Goal: Information Seeking & Learning: Learn about a topic

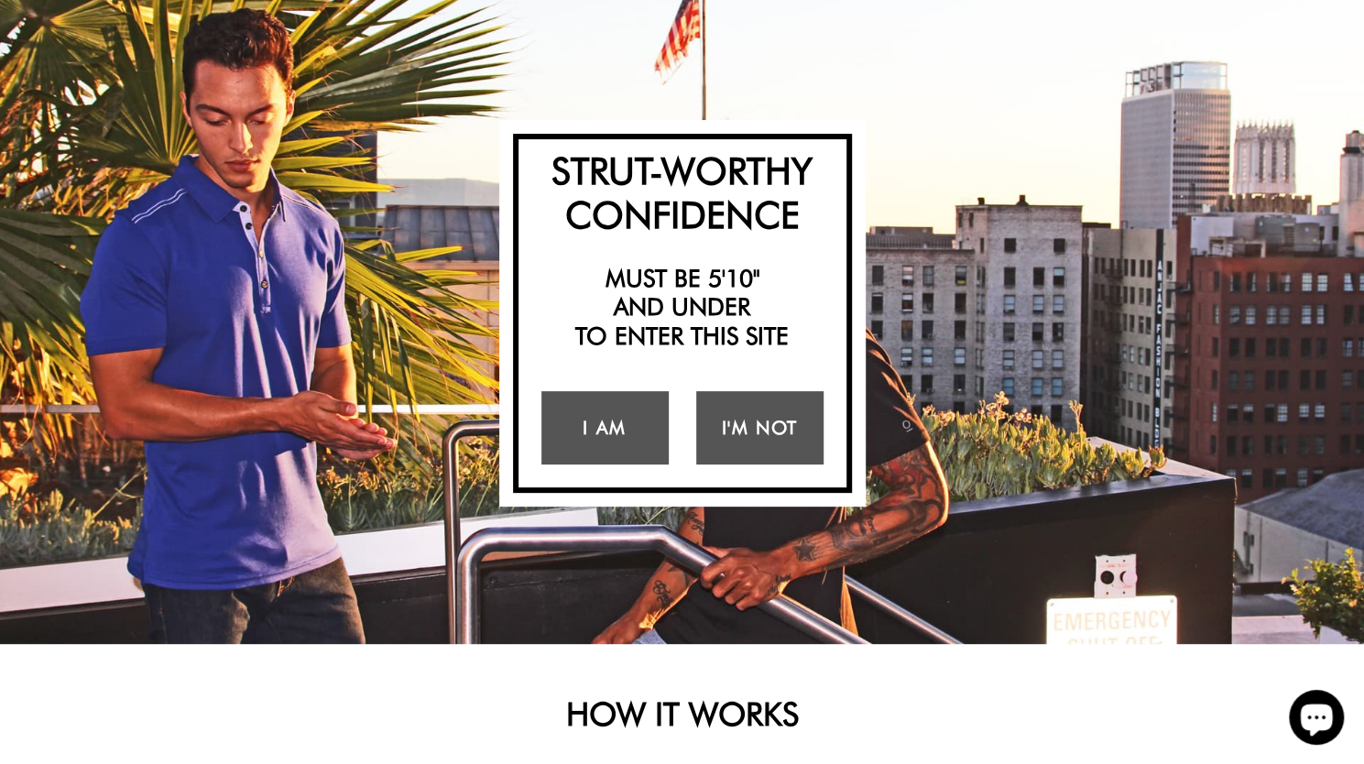
scroll to position [121, 0]
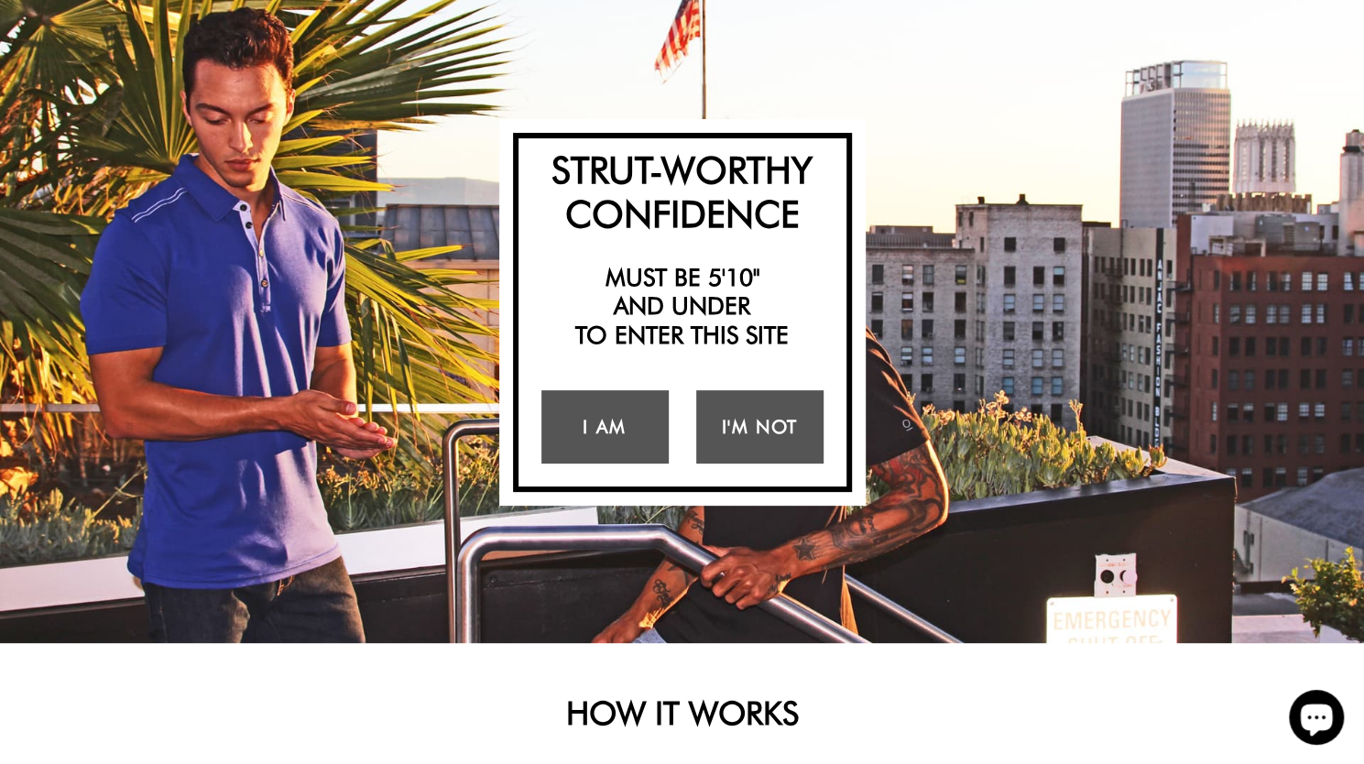
click at [236, 236] on div "Strut-Worthy Confidence Must be 5'10" and under to enter this site I Am I'm Not…" at bounding box center [682, 313] width 1364 height 662
click at [605, 455] on link "I Am" at bounding box center [605, 426] width 127 height 73
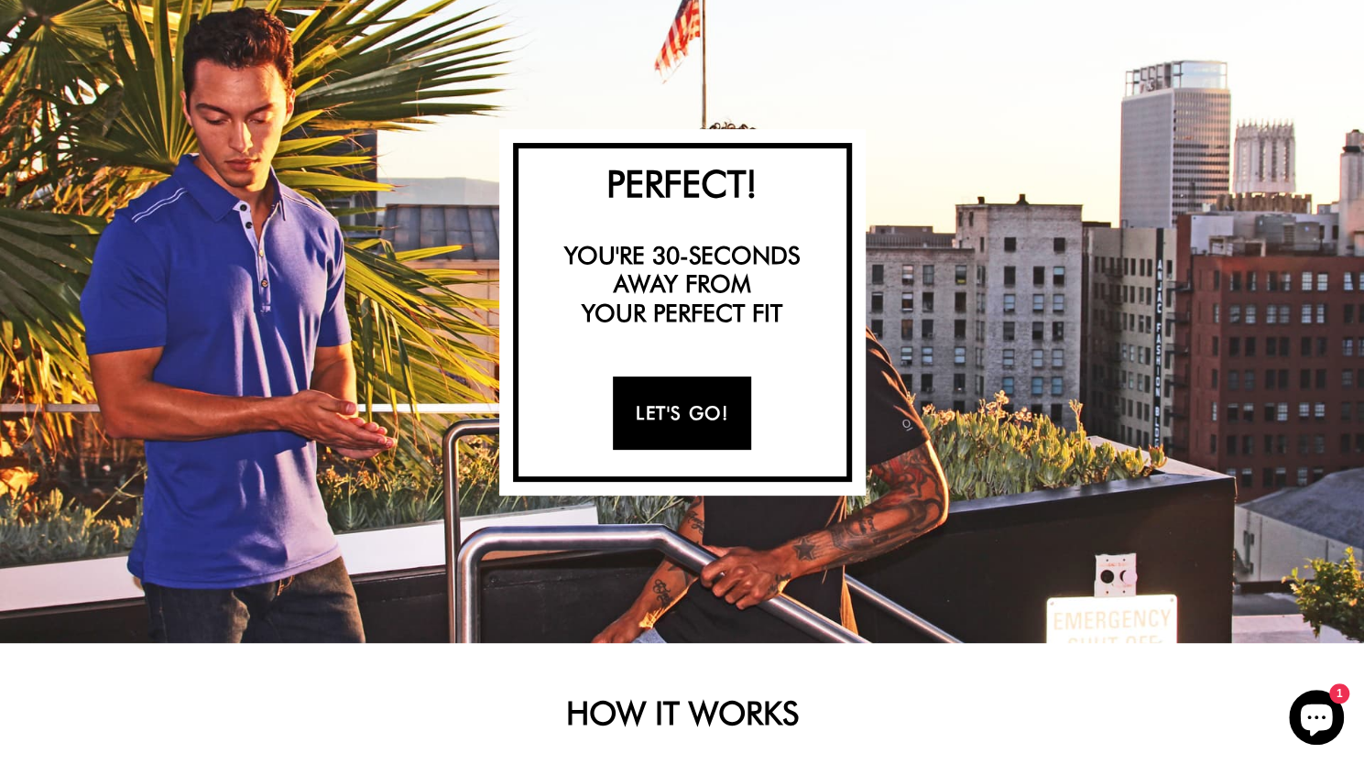
click at [647, 416] on link "Let's Go!" at bounding box center [682, 413] width 138 height 73
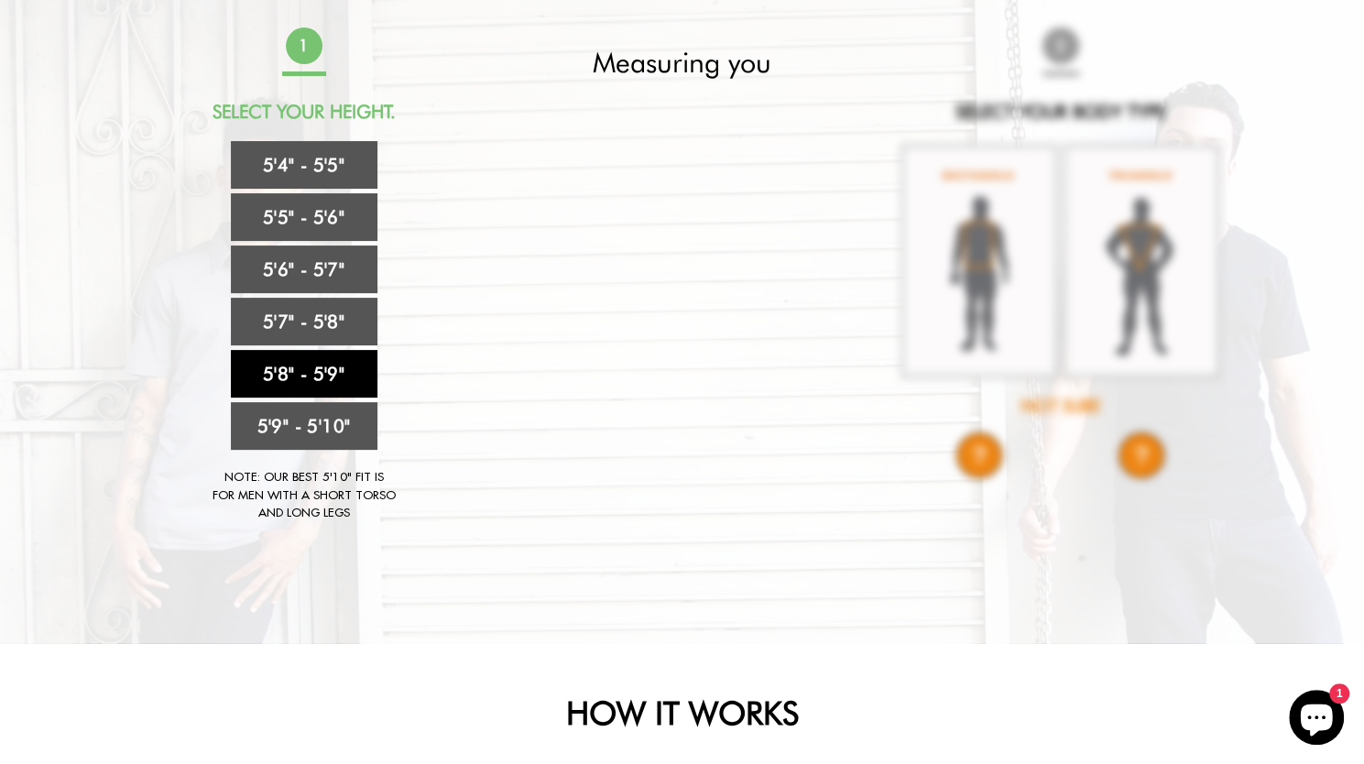
click at [290, 376] on link "5'8" - 5'9"" at bounding box center [304, 374] width 147 height 48
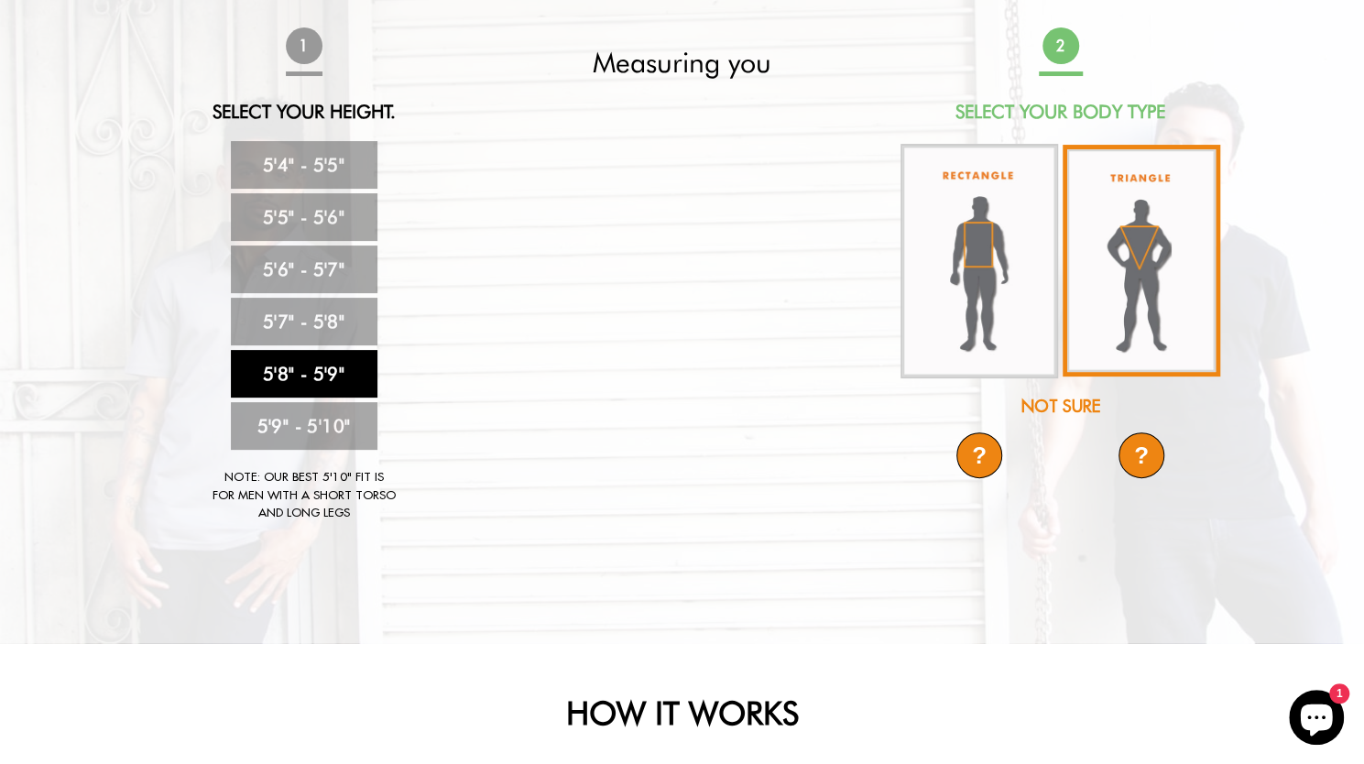
click at [1156, 313] on img at bounding box center [1142, 261] width 158 height 232
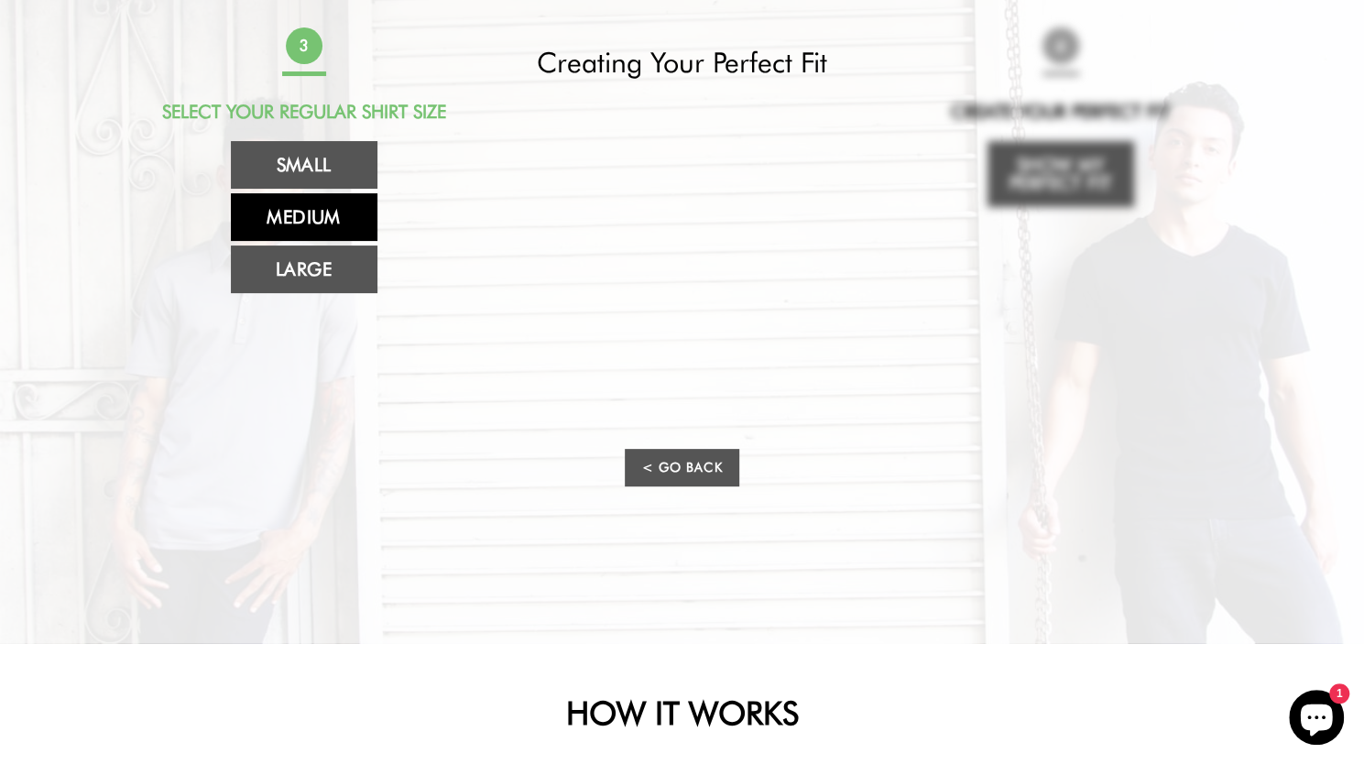
click at [338, 218] on link "Medium" at bounding box center [304, 217] width 147 height 48
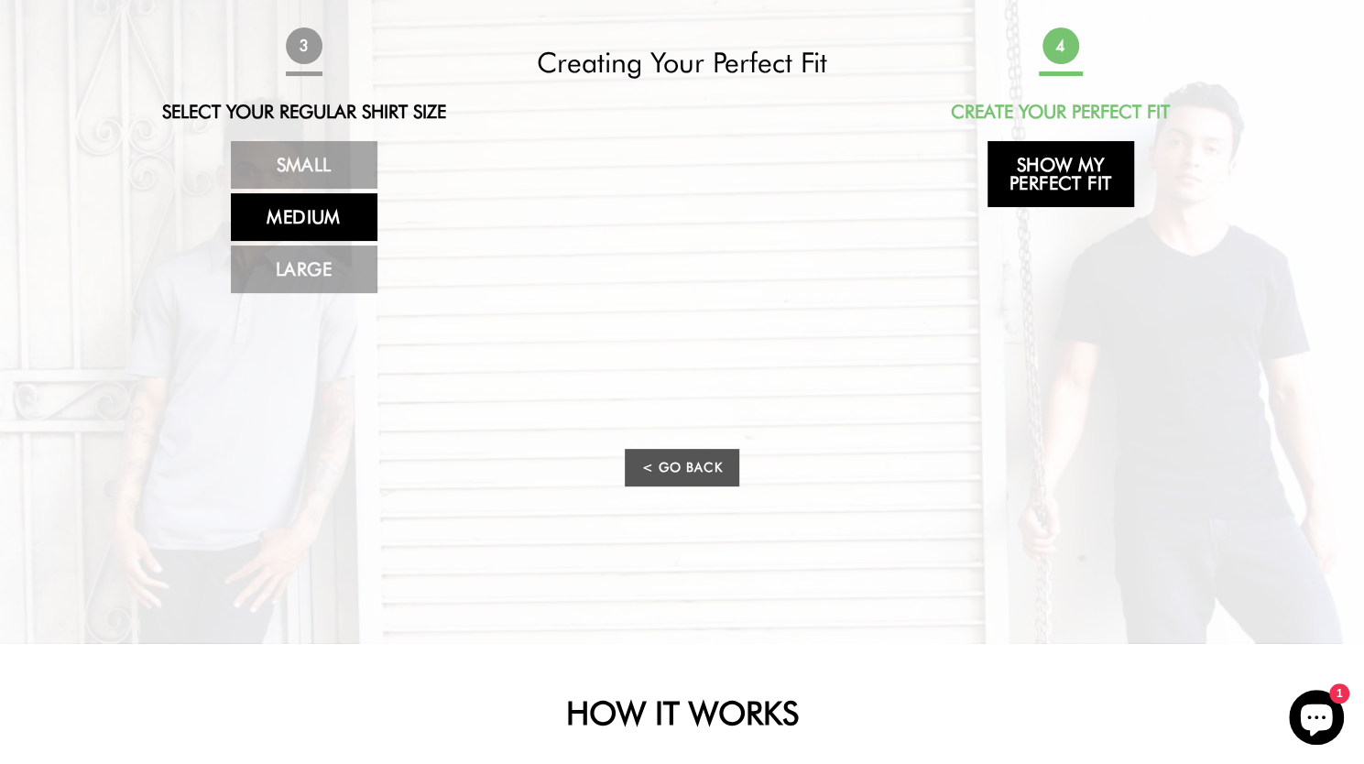
click at [1090, 158] on link "Show My Perfect Fit" at bounding box center [1061, 174] width 147 height 66
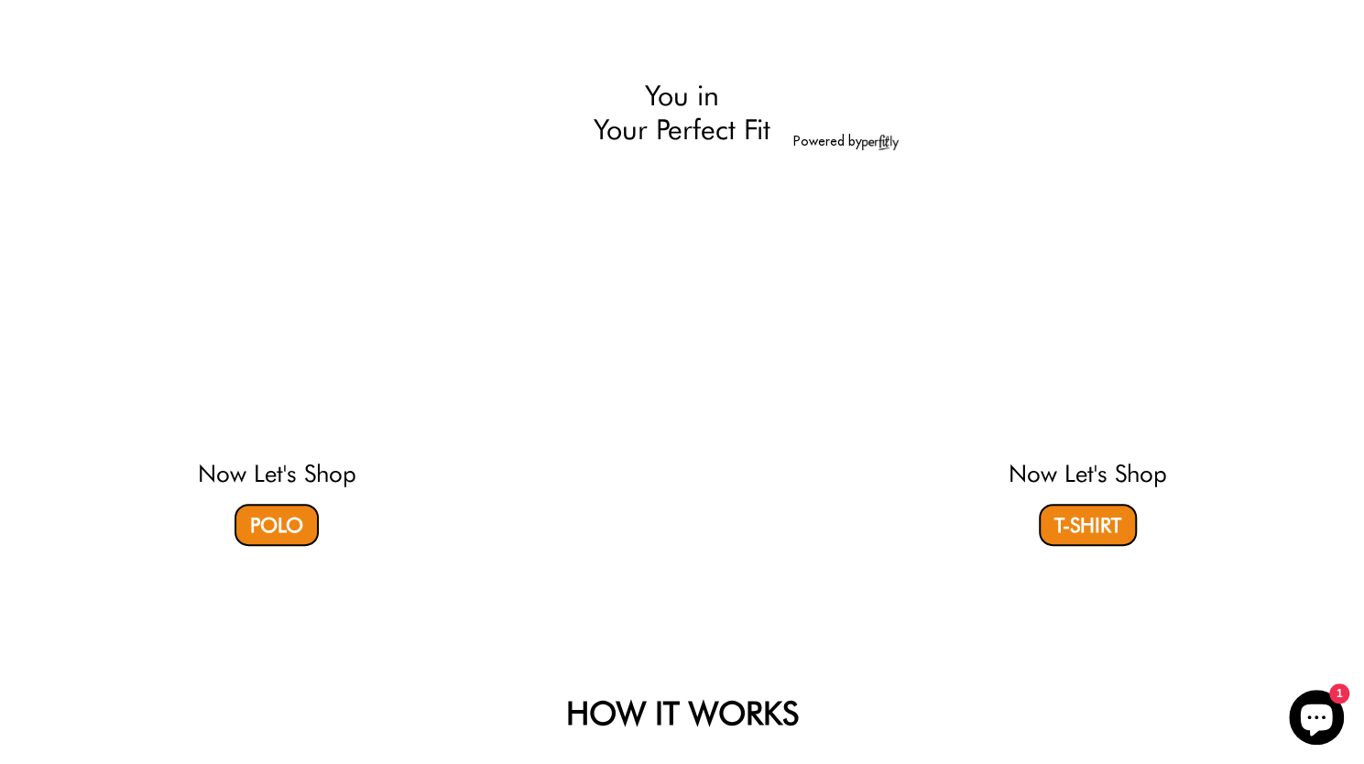
select select "58-59"
select select "triangle"
select select "M"
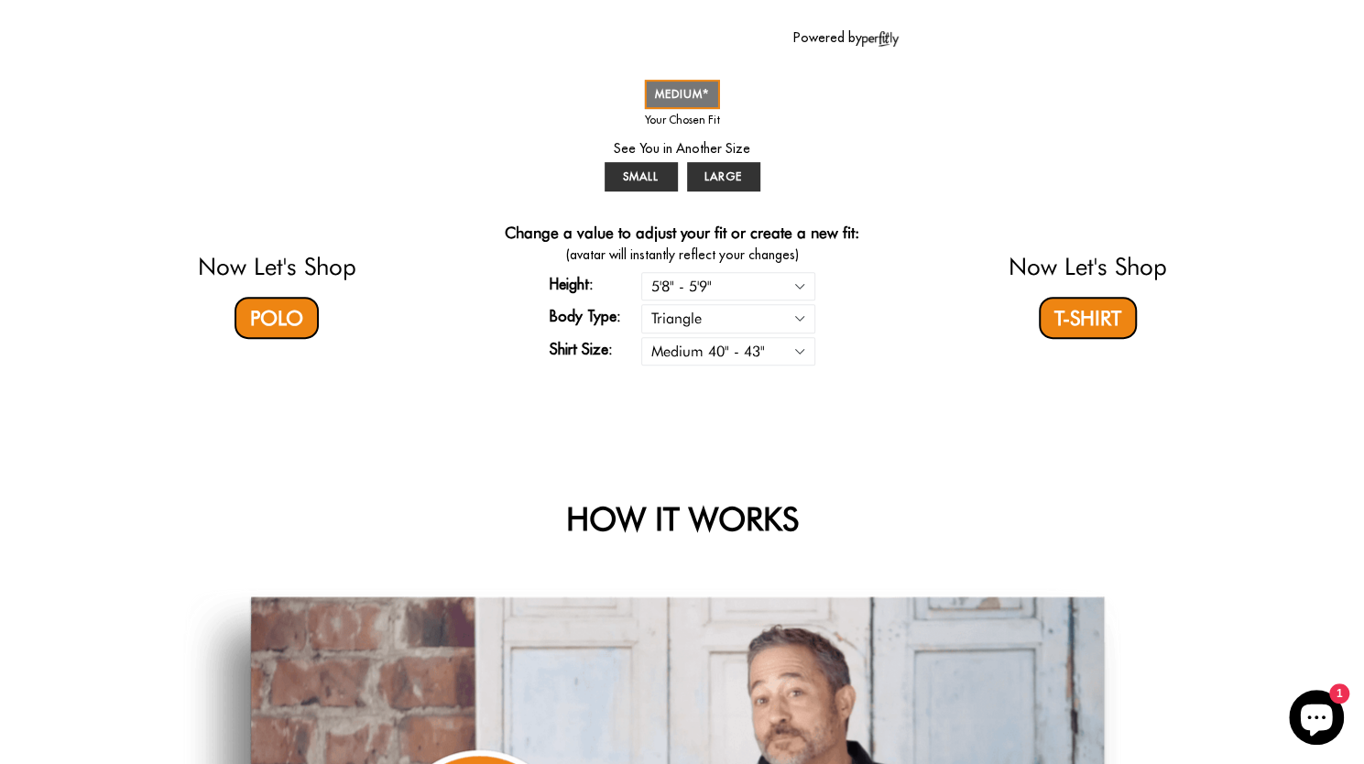
scroll to position [0, 0]
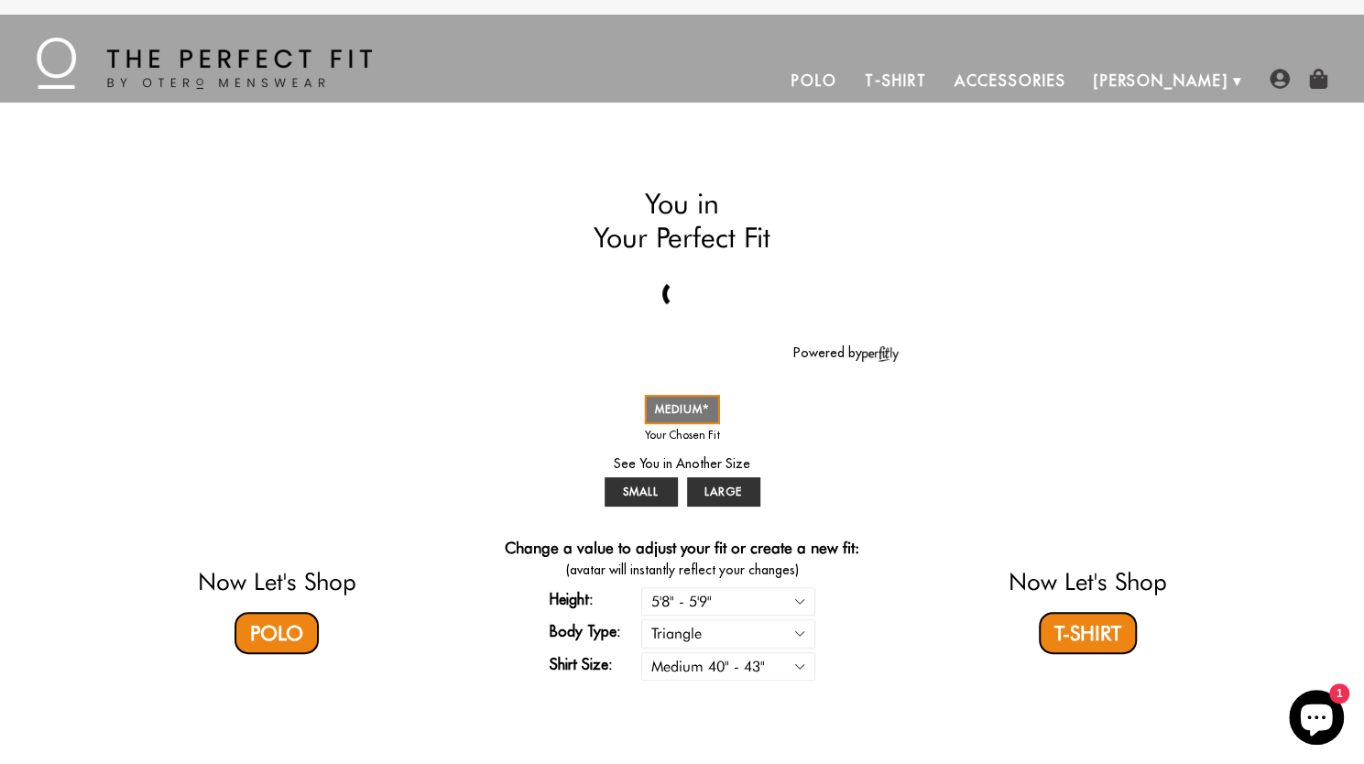
click at [128, 79] on img at bounding box center [204, 63] width 335 height 51
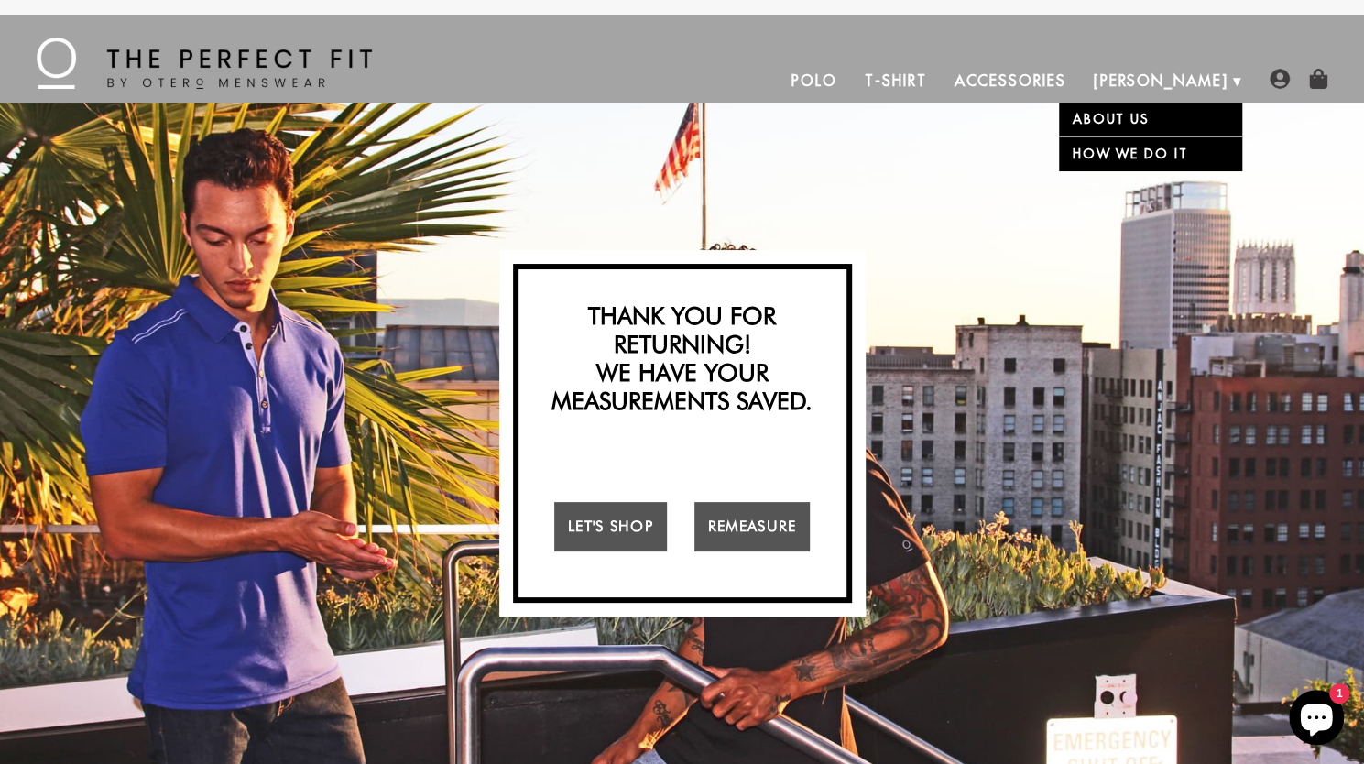
click at [1213, 79] on link "[PERSON_NAME]" at bounding box center [1161, 81] width 162 height 44
